Goal: Navigation & Orientation: Find specific page/section

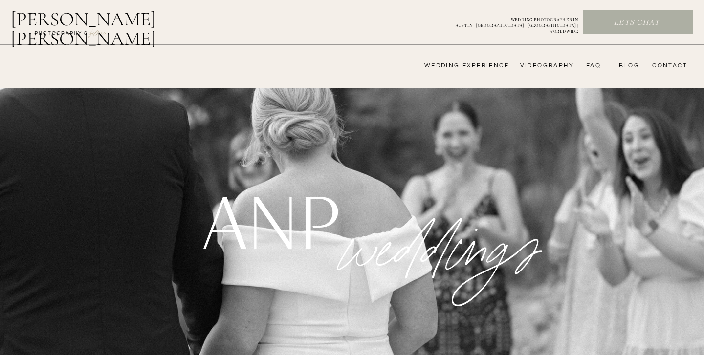
click at [590, 64] on nav "FAQ" at bounding box center [591, 66] width 20 height 8
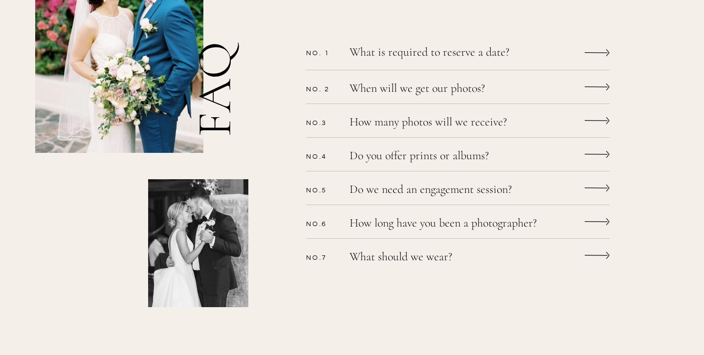
scroll to position [323, 0]
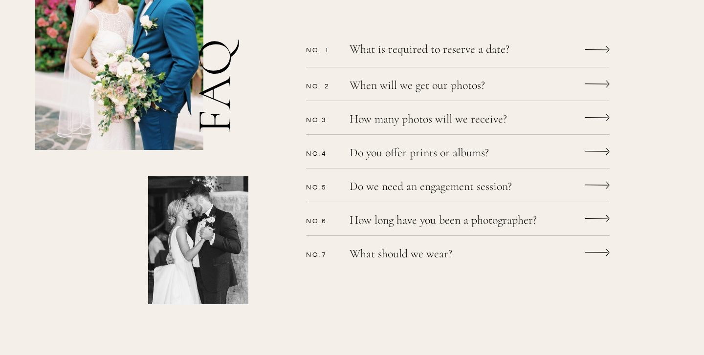
click at [589, 187] on icon at bounding box center [597, 185] width 25 height 19
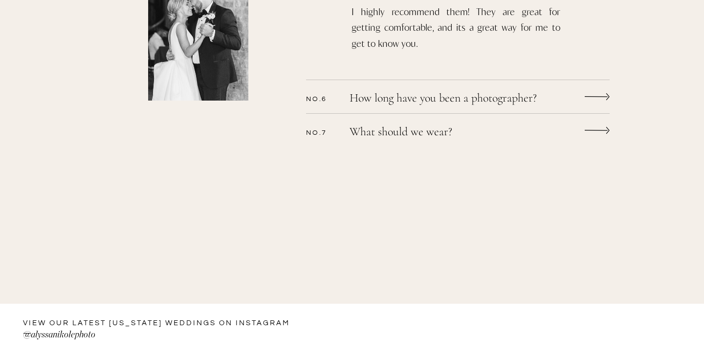
scroll to position [486, 0]
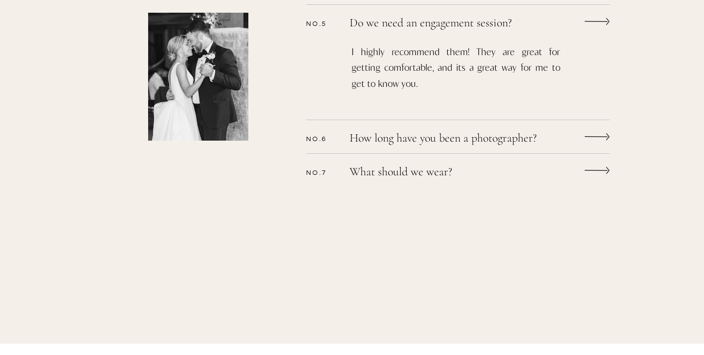
click at [593, 175] on icon at bounding box center [597, 170] width 25 height 19
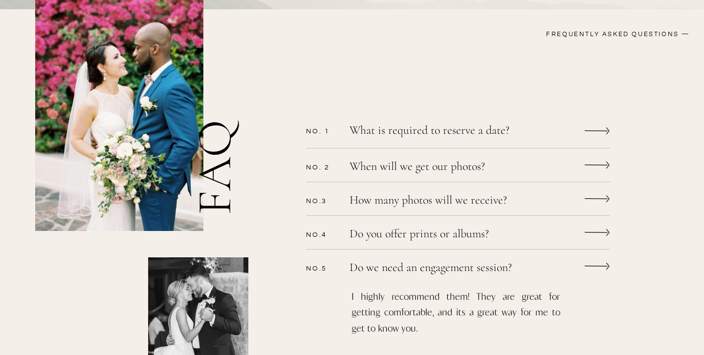
scroll to position [0, 0]
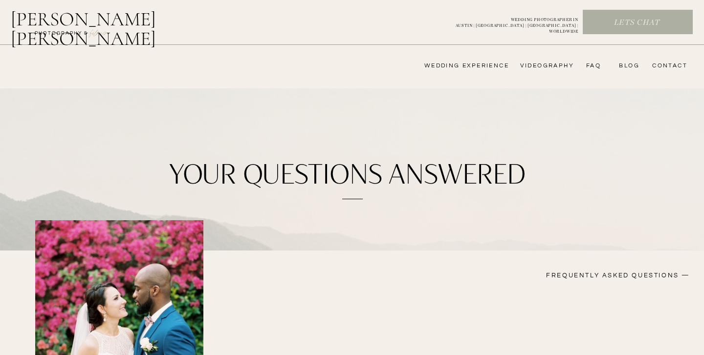
click at [594, 63] on nav "FAQ" at bounding box center [591, 66] width 20 height 8
click at [624, 68] on nav "bLog" at bounding box center [627, 66] width 24 height 8
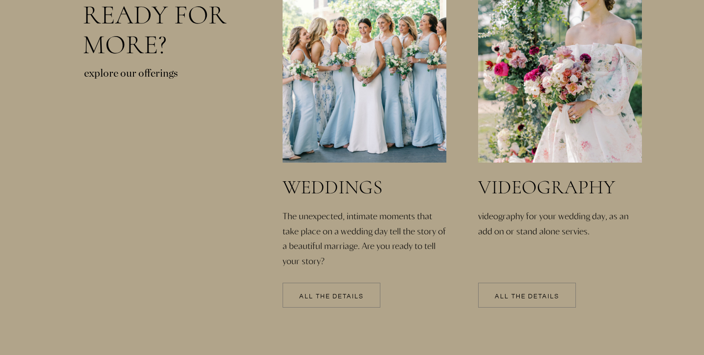
scroll to position [2101, 0]
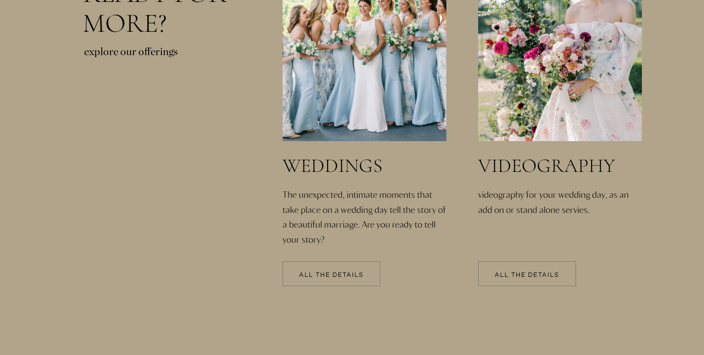
click at [332, 277] on p "All the details" at bounding box center [332, 275] width 98 height 7
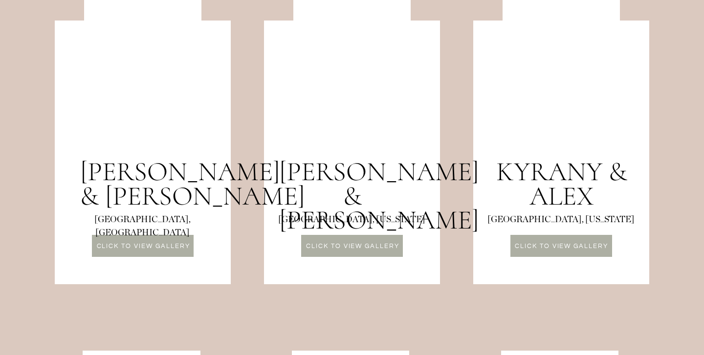
scroll to position [918, 0]
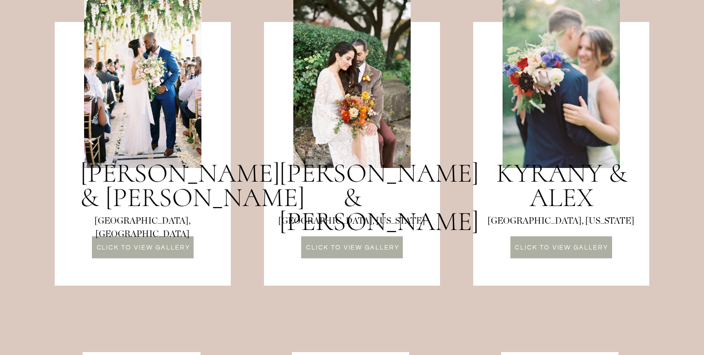
click at [362, 247] on p "CLICK TO VIEW GALLERY" at bounding box center [352, 249] width 101 height 8
click at [577, 245] on p "CLICK TO VIEW GALLERY" at bounding box center [561, 249] width 101 height 8
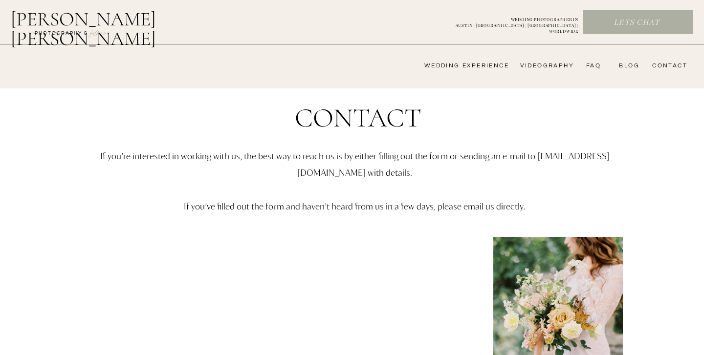
click at [90, 27] on h2 "FILMs" at bounding box center [98, 32] width 36 height 12
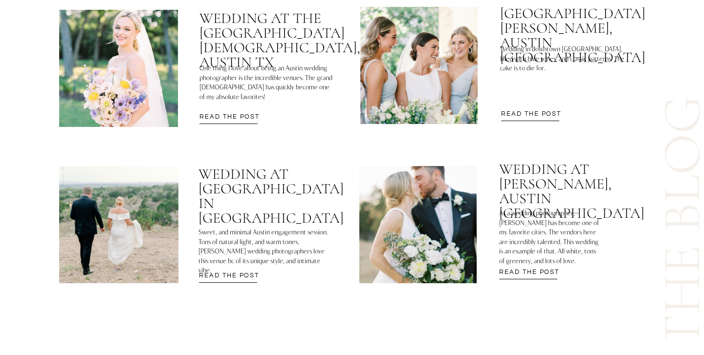
scroll to position [2972, 0]
